Goal: Task Accomplishment & Management: Use online tool/utility

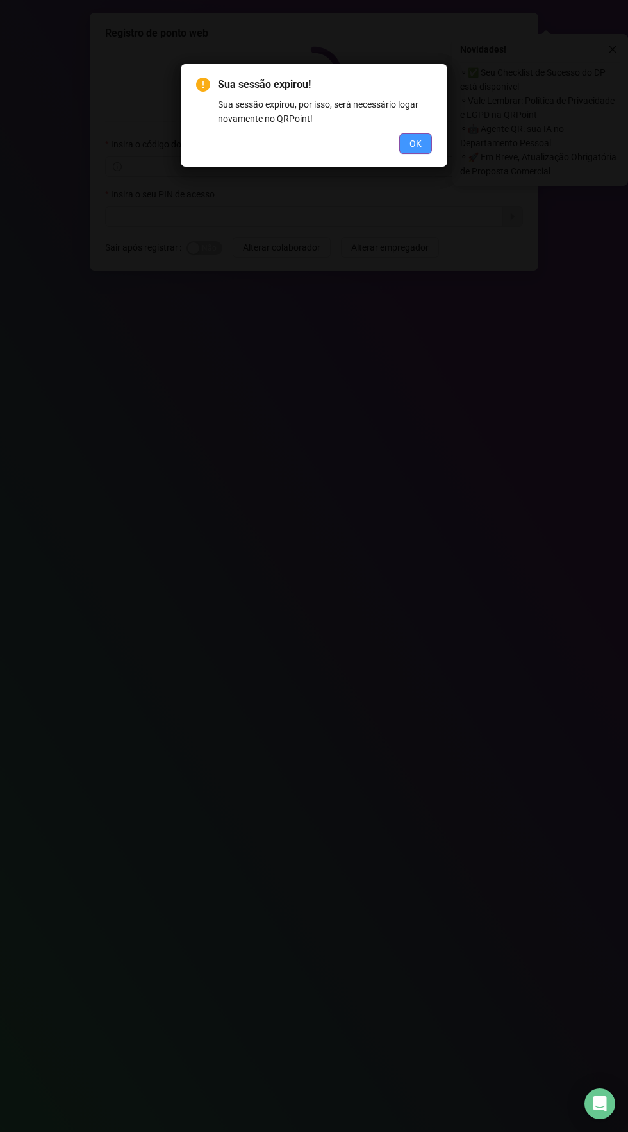
click at [415, 144] on span "OK" at bounding box center [415, 143] width 12 height 14
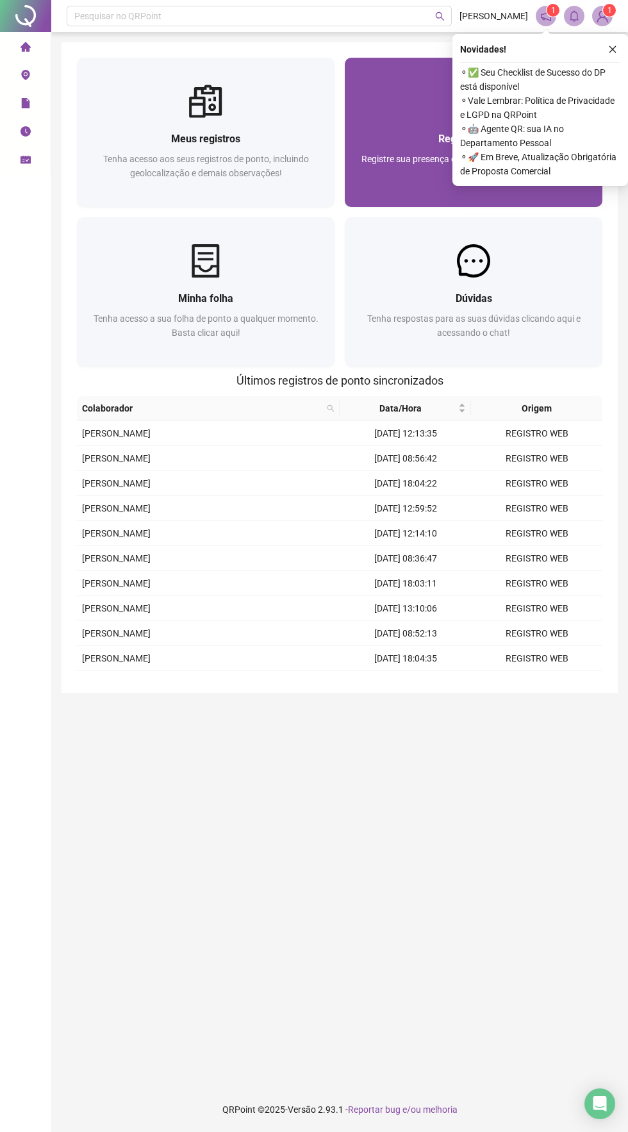
click at [404, 172] on div "Registre sua presença com rapidez e segurança clicando aqui!" at bounding box center [473, 173] width 227 height 42
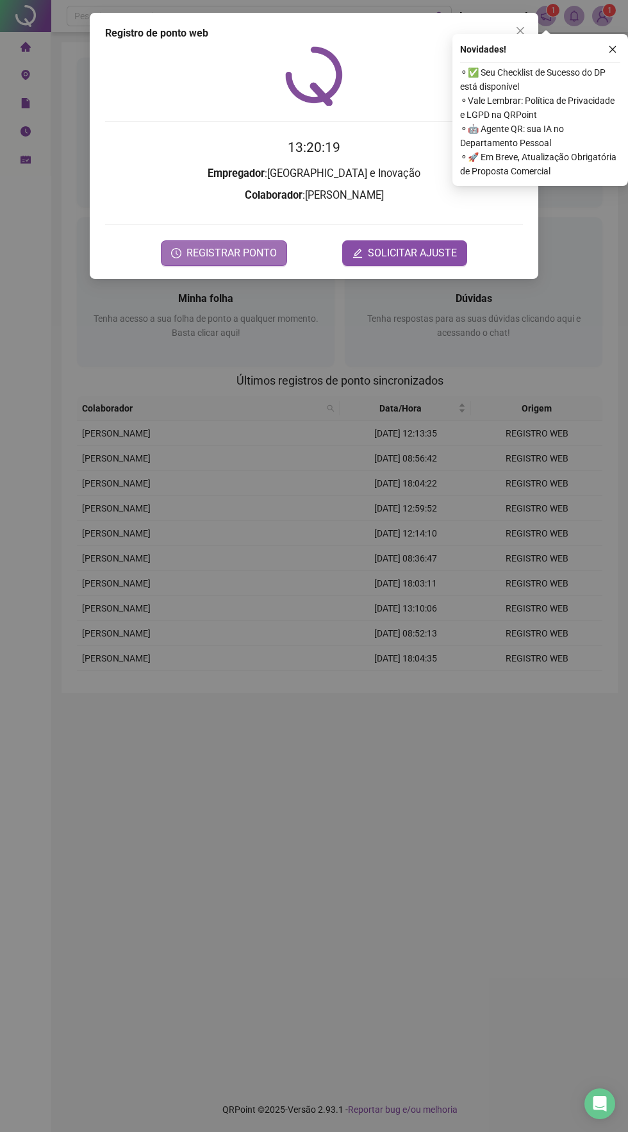
click at [236, 252] on span "REGISTRAR PONTO" at bounding box center [231, 252] width 90 height 15
